Goal: Task Accomplishment & Management: Use online tool/utility

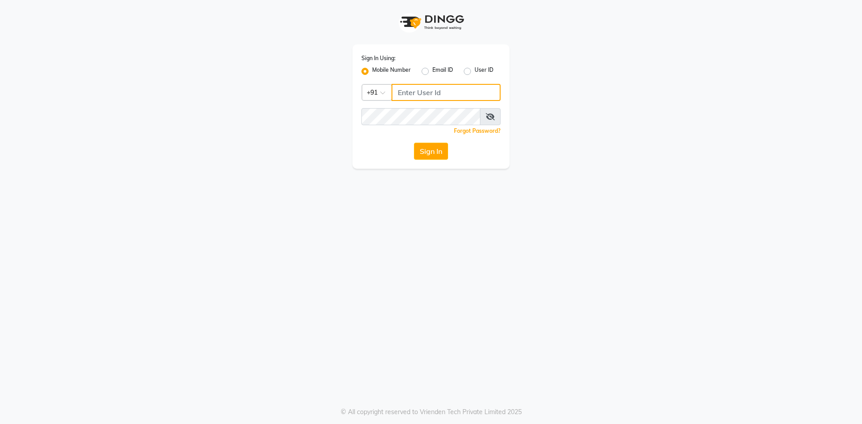
click at [405, 90] on input "Username" at bounding box center [445, 92] width 109 height 17
type input "6202268257"
click at [487, 115] on icon at bounding box center [490, 116] width 9 height 7
click at [427, 155] on button "Sign In" at bounding box center [431, 151] width 34 height 17
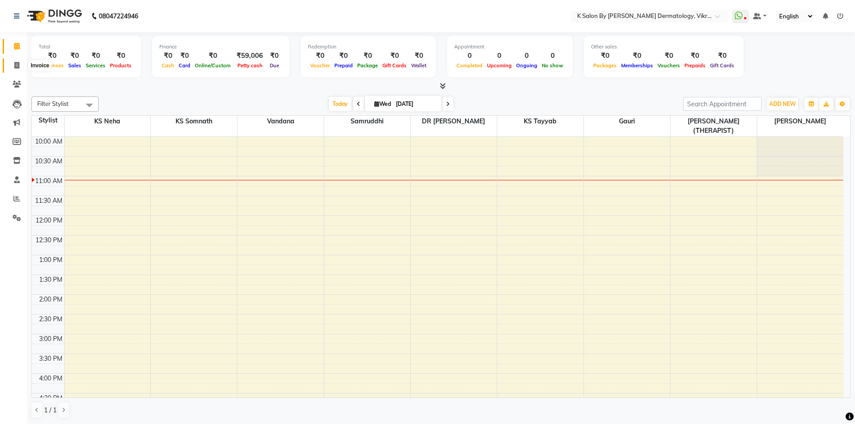
click at [16, 64] on icon at bounding box center [16, 65] width 5 height 7
select select "6798"
select select "service"
